Goal: Check status: Check status

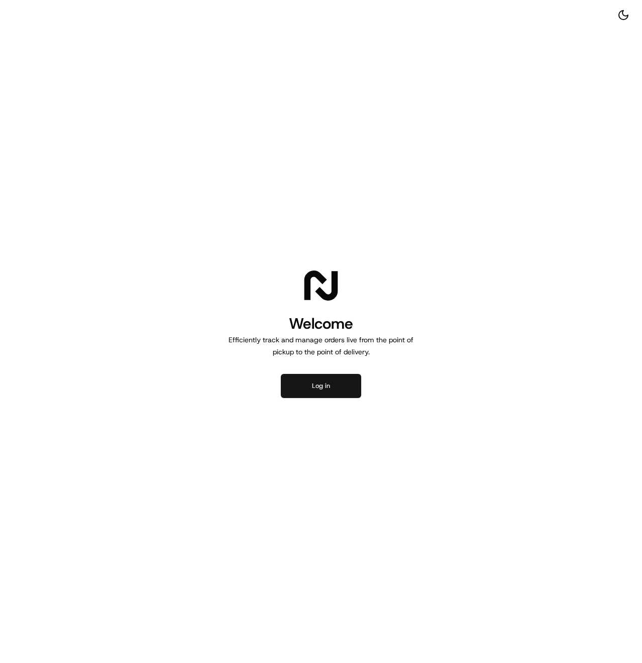
click at [345, 391] on button "Log in" at bounding box center [321, 386] width 80 height 24
